Goal: Task Accomplishment & Management: Manage account settings

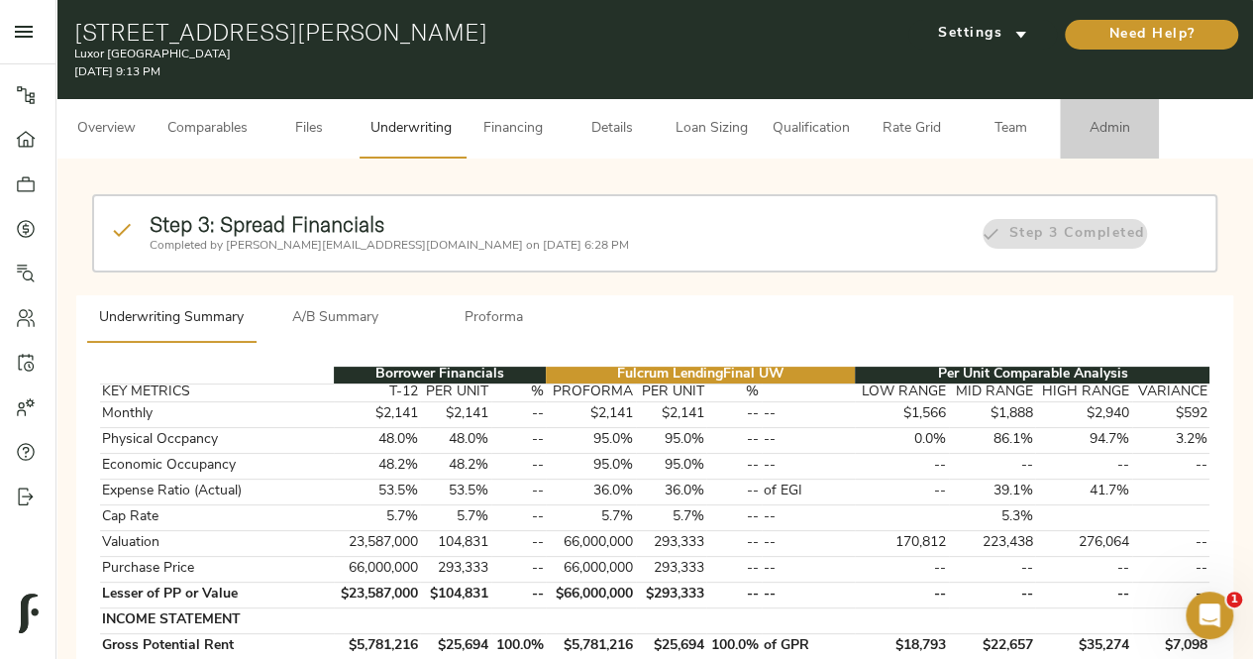
click at [1119, 126] on span "Admin" at bounding box center [1109, 129] width 75 height 25
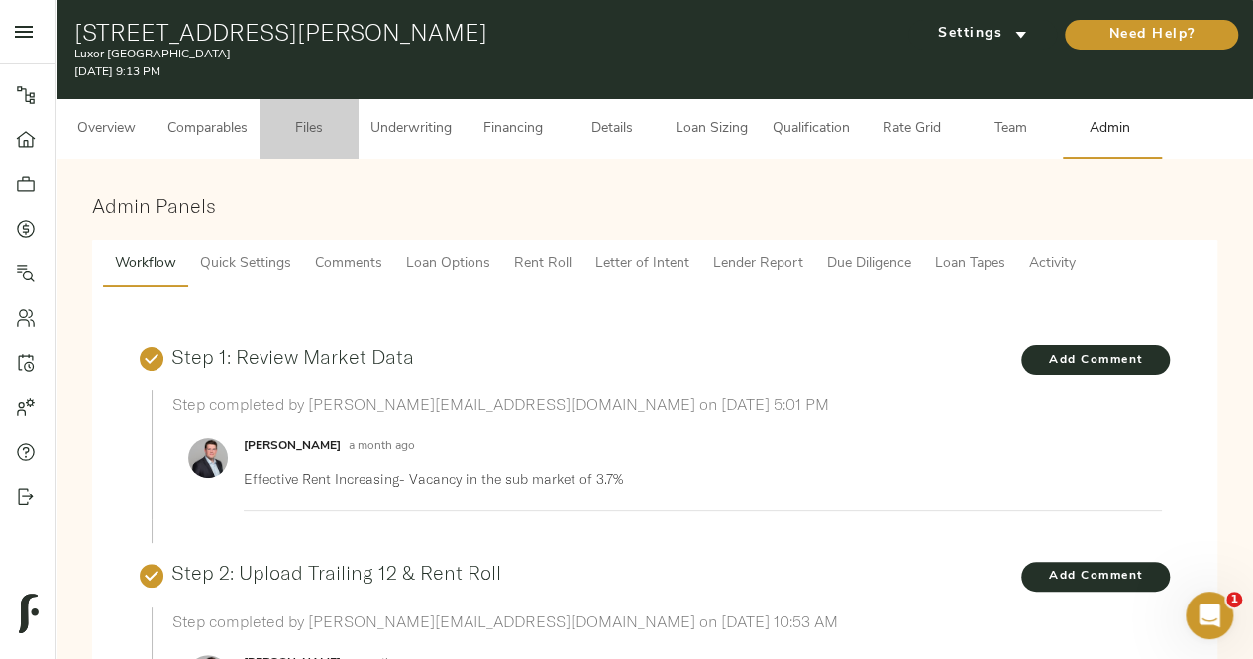
click at [317, 122] on span "Files" at bounding box center [309, 129] width 75 height 25
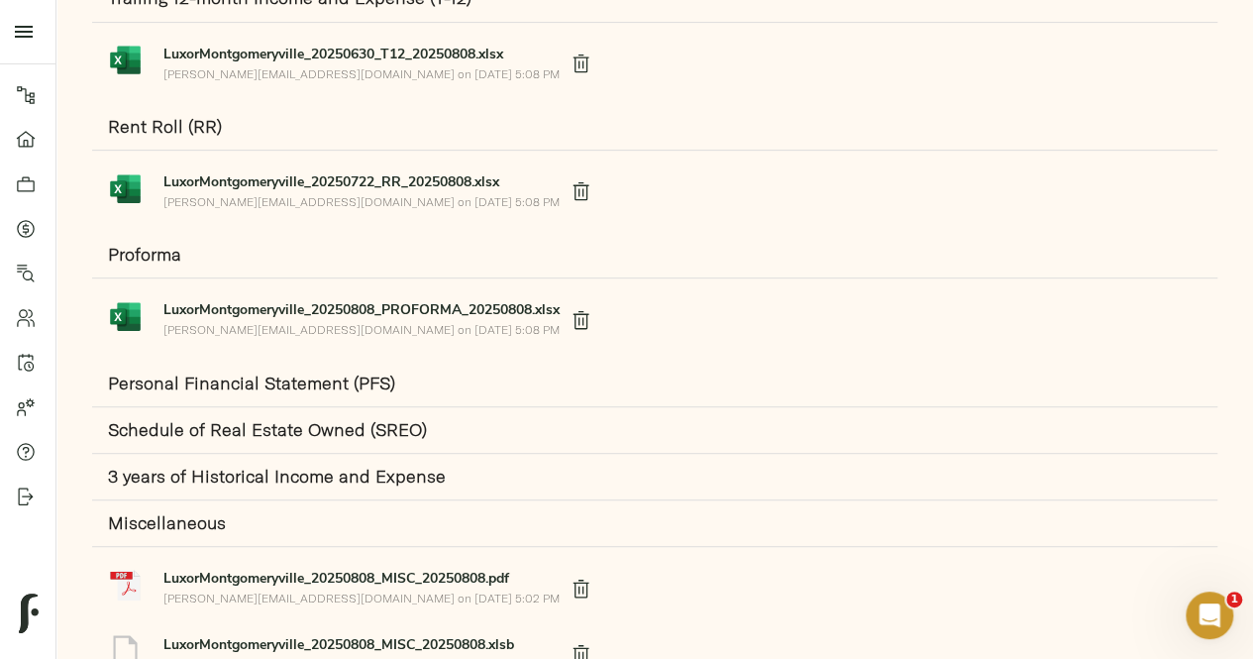
scroll to position [482, 0]
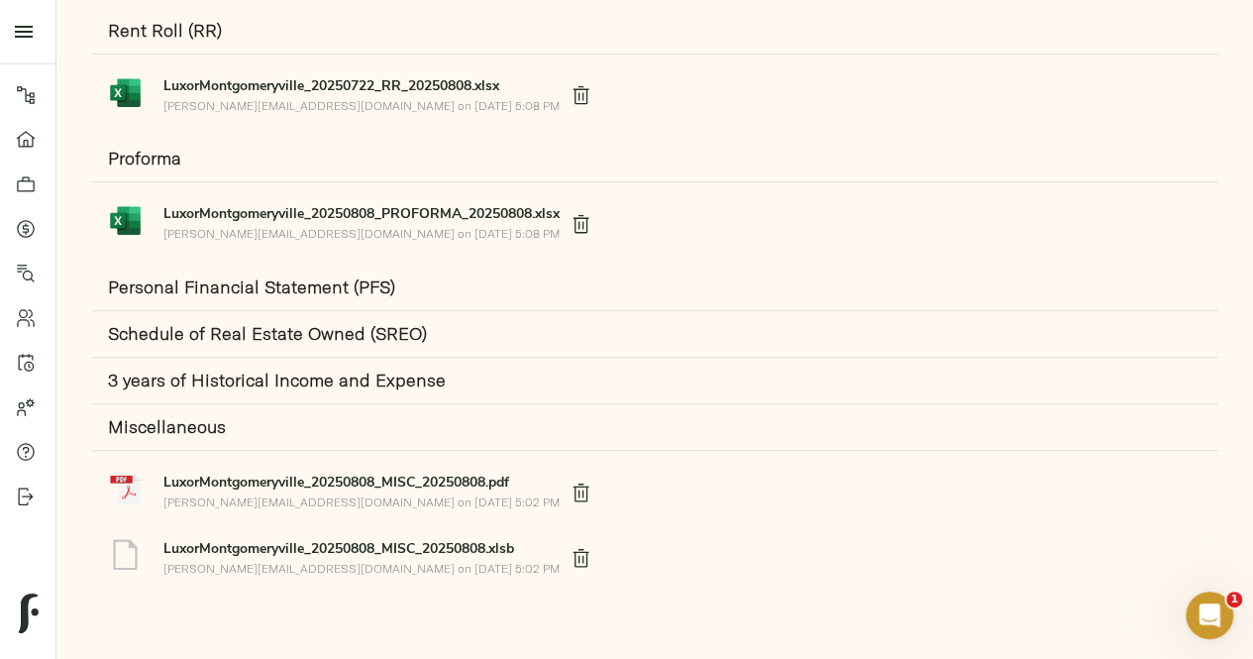
click at [283, 500] on p "[PERSON_NAME][EMAIL_ADDRESS][DOMAIN_NAME] on [DATE] 5:02 PM" at bounding box center [361, 501] width 396 height 17
